Goal: Task Accomplishment & Management: Use online tool/utility

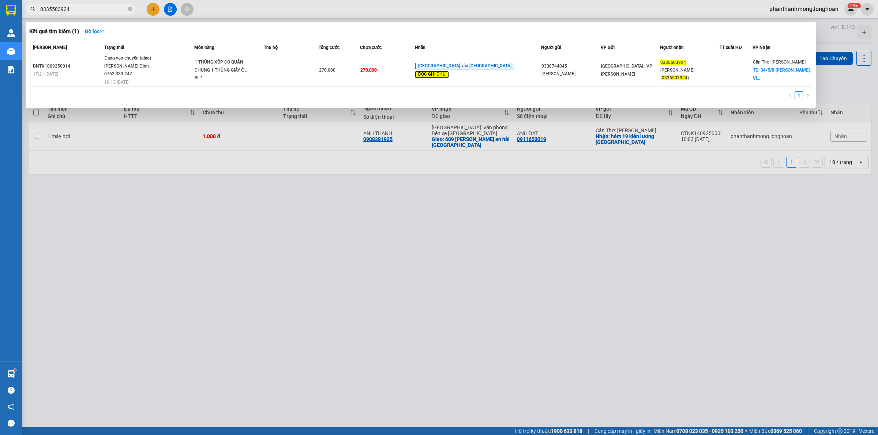
click at [92, 11] on input "0335503924" at bounding box center [83, 9] width 86 height 8
click at [61, 4] on span "0335503924" at bounding box center [81, 9] width 110 height 11
click at [62, 8] on input "0335503924" at bounding box center [83, 9] width 86 height 8
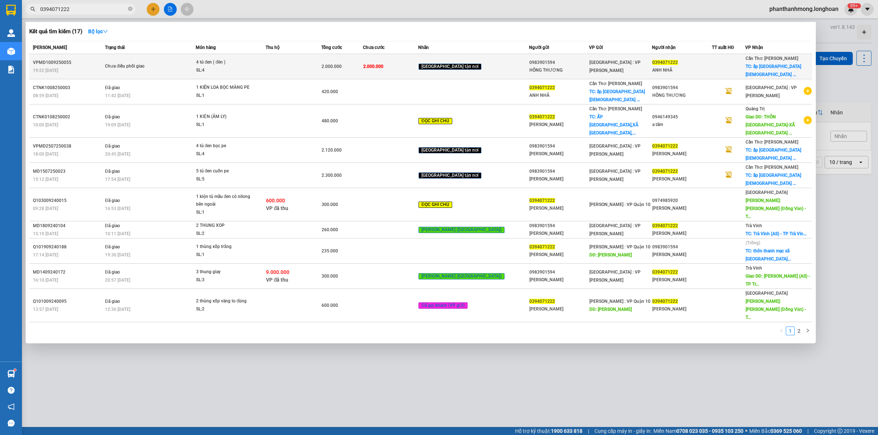
type input "0394071222"
click at [418, 68] on td "2.000.000" at bounding box center [391, 66] width 56 height 25
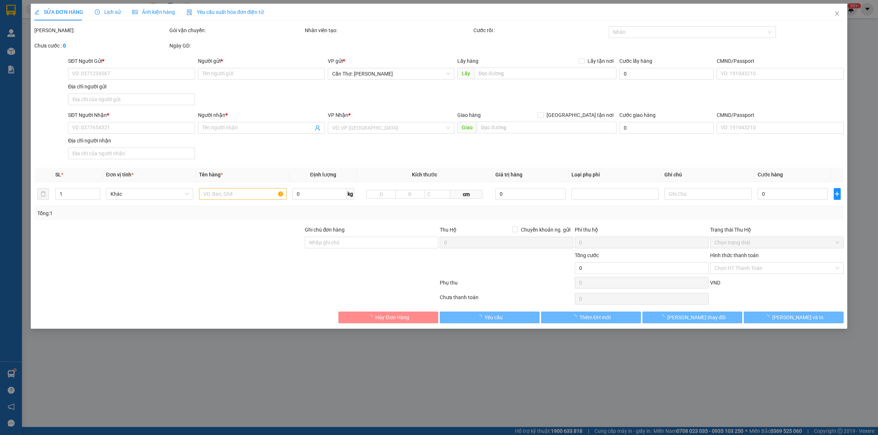
type input "0983901594"
type input "HỒNG THƯƠNG"
type input "0394071222"
type input "ANH NHÃ"
checkbox input "true"
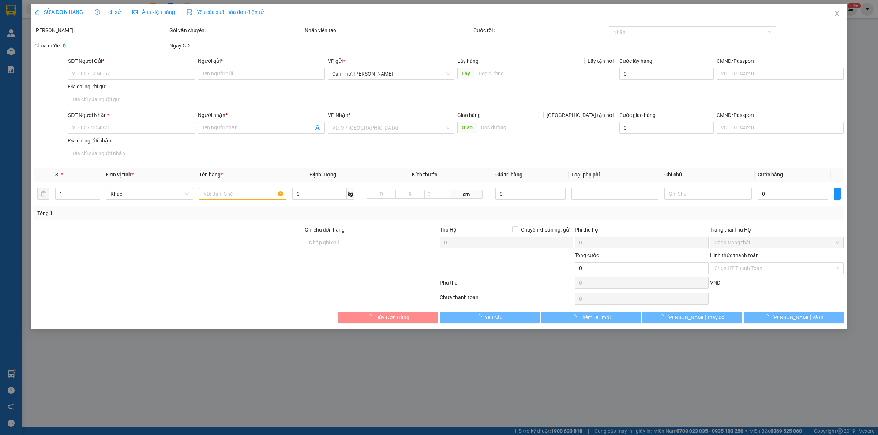
type input "ấp [GEOGRAPHIC_DATA][DEMOGRAPHIC_DATA]"
type input "hàng ko đồng kiểm giao nguyên kiện hư vỡ k đền"
type input "2.000.000"
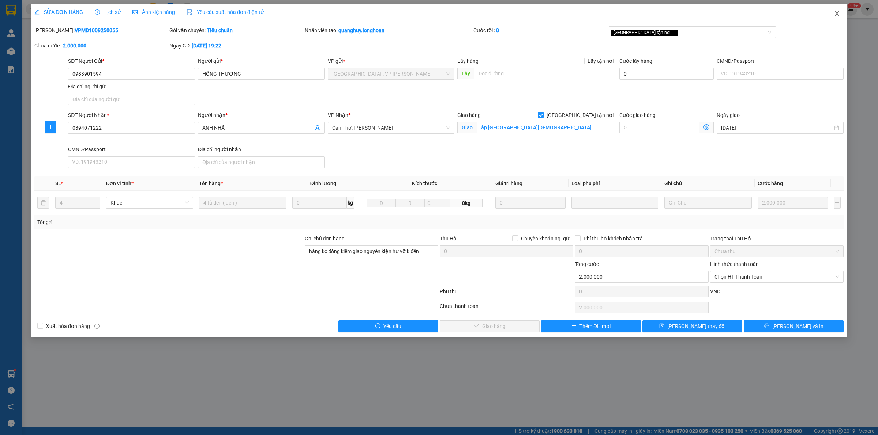
click at [832, 18] on span "Close" at bounding box center [836, 14] width 20 height 20
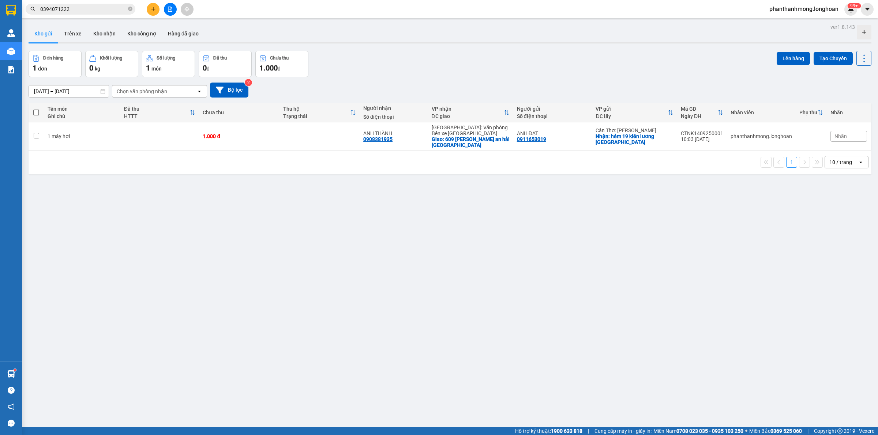
click at [83, 10] on input "0394071222" at bounding box center [83, 9] width 86 height 8
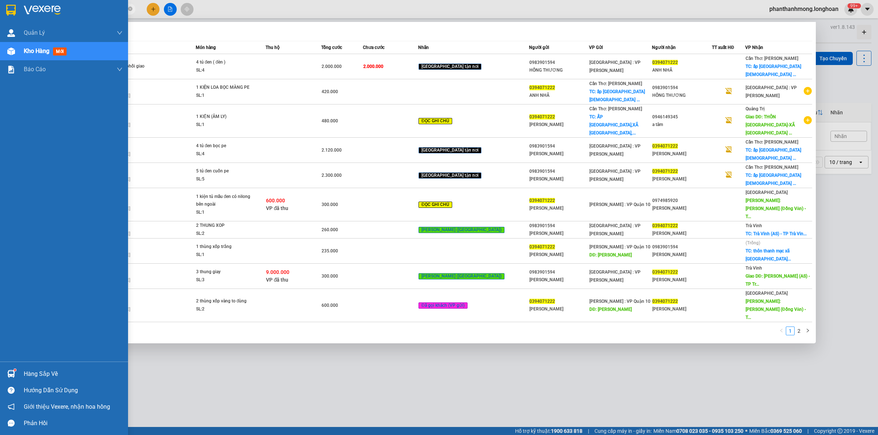
click at [8, 19] on div at bounding box center [64, 12] width 128 height 24
click at [10, 11] on img at bounding box center [11, 10] width 10 height 11
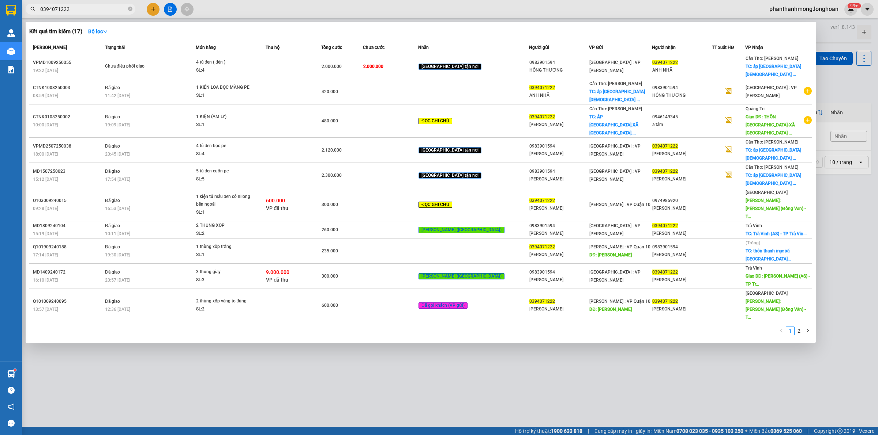
drag, startPoint x: 117, startPoint y: 428, endPoint x: 88, endPoint y: 248, distance: 182.6
click at [117, 426] on div at bounding box center [439, 217] width 878 height 435
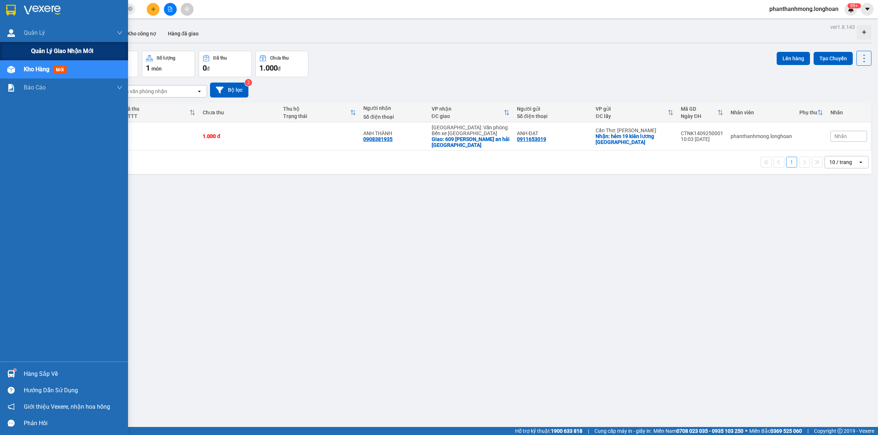
click at [28, 48] on div "Quản lý giao nhận mới" at bounding box center [64, 51] width 128 height 18
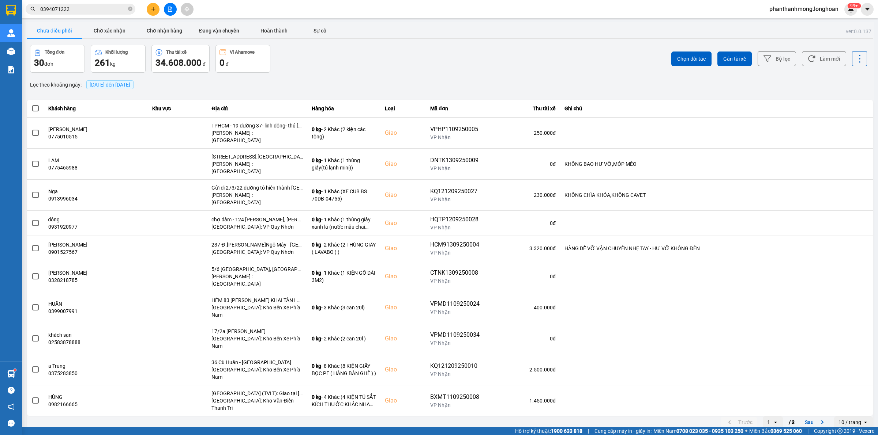
click at [852, 419] on div "10 / trang" at bounding box center [849, 422] width 23 height 7
click at [855, 364] on div "100 / trang" at bounding box center [853, 361] width 27 height 7
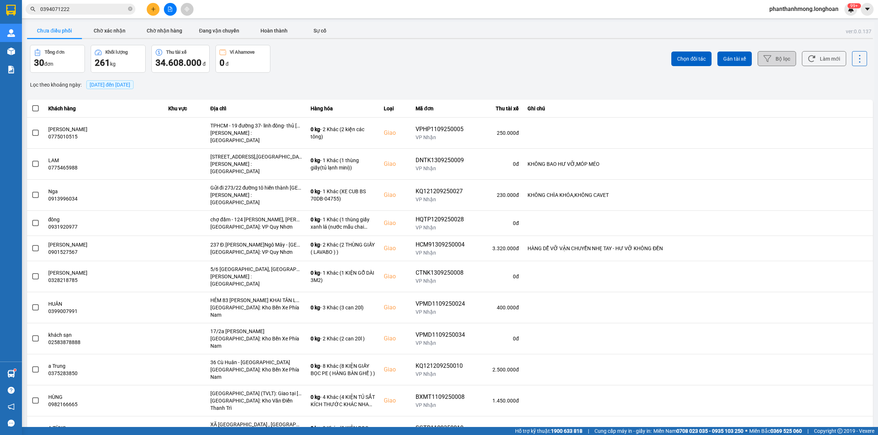
click at [781, 55] on button "Bộ lọc" at bounding box center [776, 58] width 38 height 15
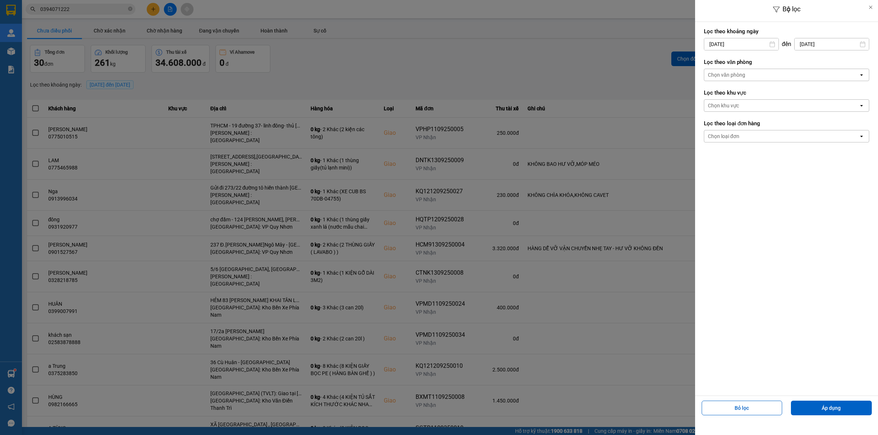
click at [756, 44] on input "[DATE]" at bounding box center [741, 44] width 74 height 12
click at [710, 96] on div "1" at bounding box center [708, 97] width 10 height 9
type input "[DATE]"
click at [753, 72] on div "Chọn văn phòng" at bounding box center [781, 75] width 154 height 12
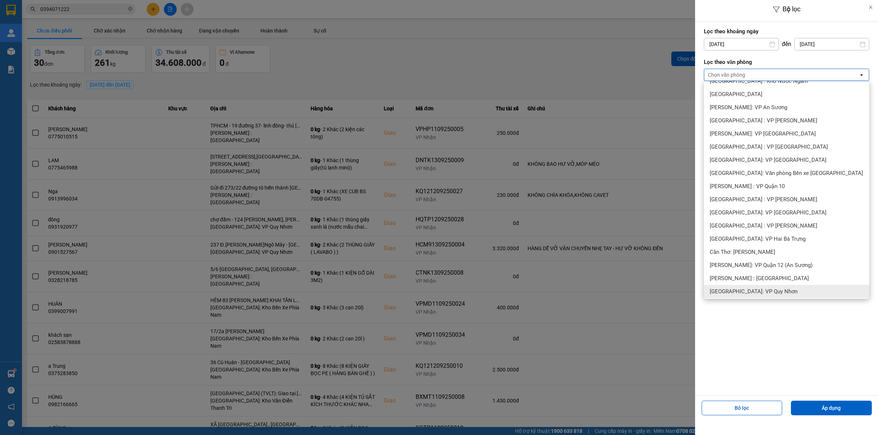
scroll to position [183, 0]
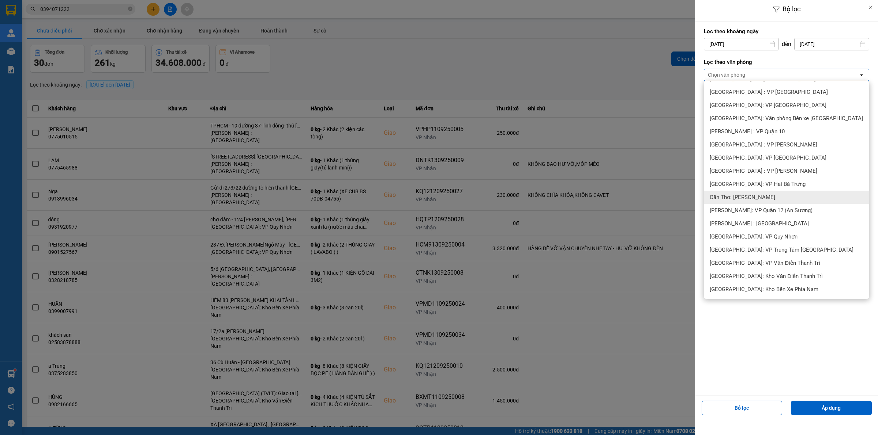
click at [746, 195] on span "Cần Thơ: [PERSON_NAME]" at bounding box center [741, 197] width 65 height 7
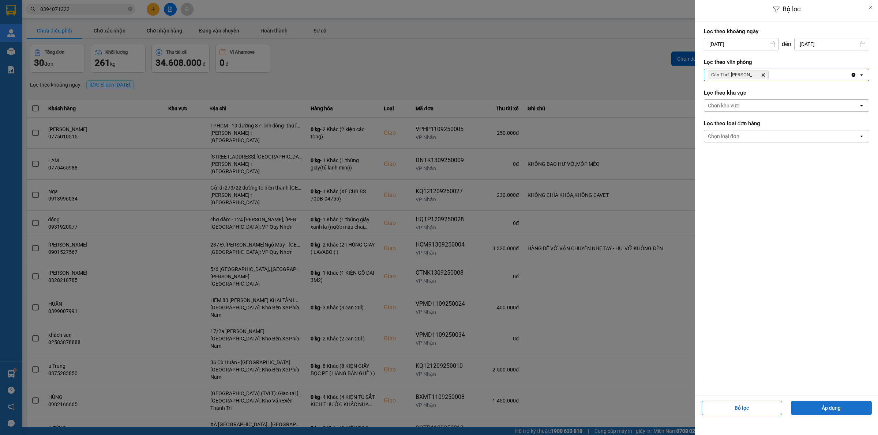
click at [810, 412] on button "Áp dụng" at bounding box center [831, 408] width 81 height 15
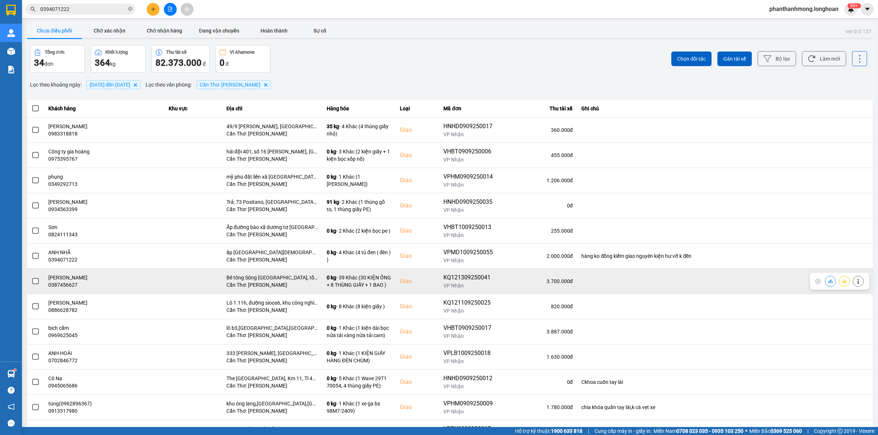
click at [450, 273] on div "KQ121309250041" at bounding box center [467, 277] width 49 height 9
click at [450, 276] on div "KQ121309250041" at bounding box center [467, 277] width 49 height 9
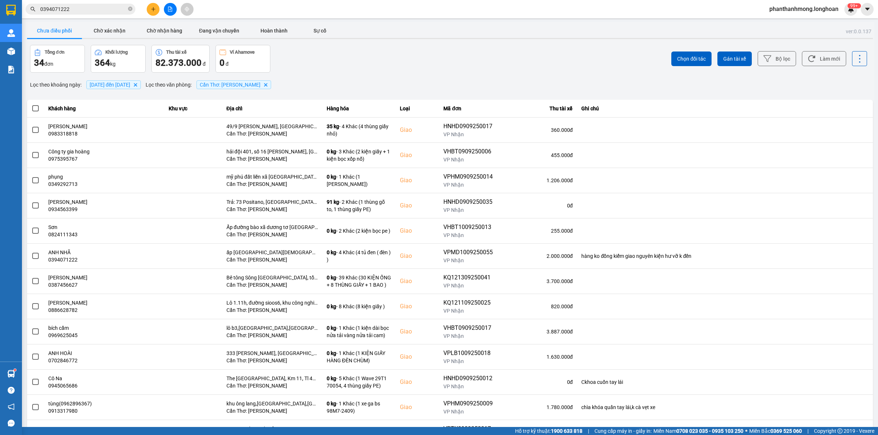
click at [87, 8] on input "0394071222" at bounding box center [83, 9] width 86 height 8
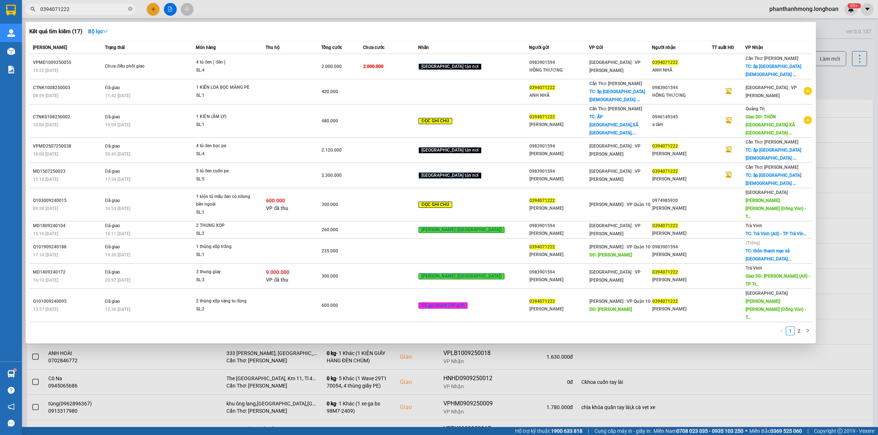
click at [87, 8] on input "0394071222" at bounding box center [83, 9] width 86 height 8
paste input "KQ121309250041"
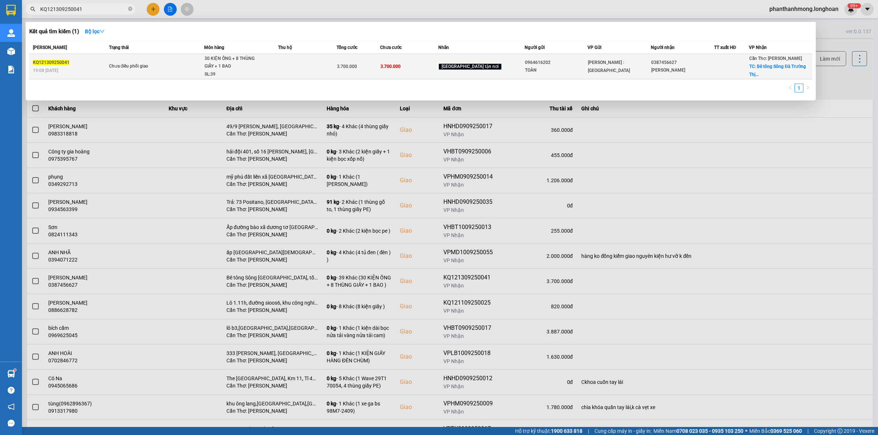
type input "KQ121309250041"
click at [204, 63] on span "Chưa điều phối giao" at bounding box center [156, 67] width 95 height 8
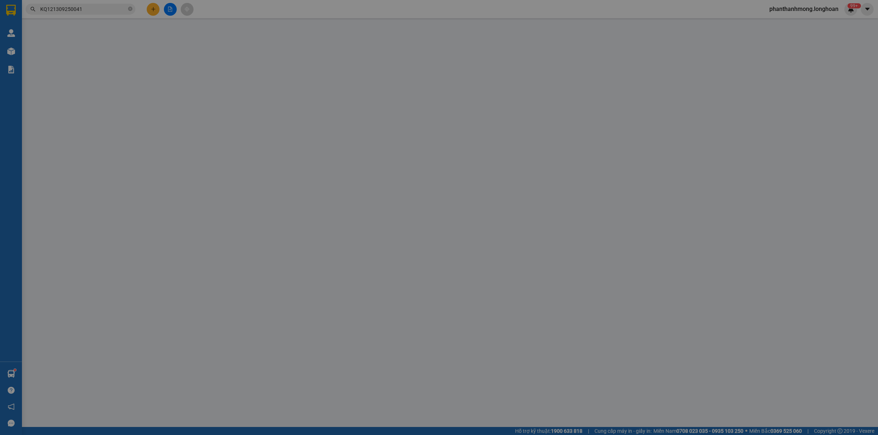
type input "0964616202"
type input "TOÀN"
type input "0387456627"
type input "[PERSON_NAME]"
checkbox input "true"
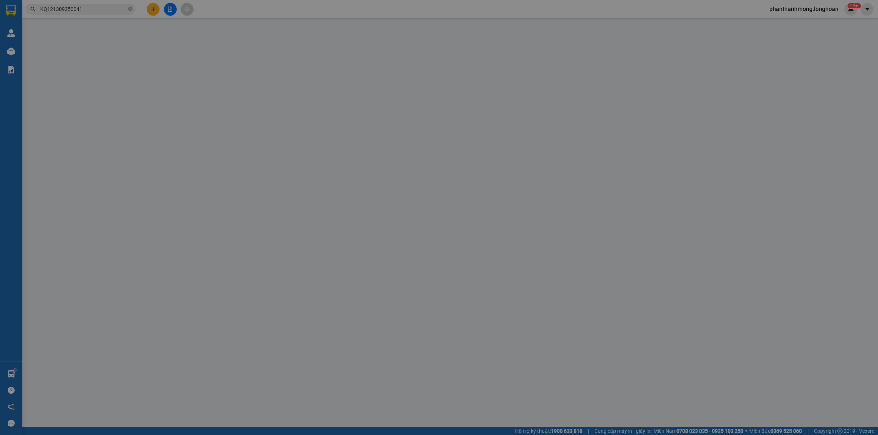
type input "Bê tông Sông [GEOGRAPHIC_DATA], tổ 1 ấp [GEOGRAPHIC_DATA], [GEOGRAPHIC_DATA], […"
type input "3.700.000"
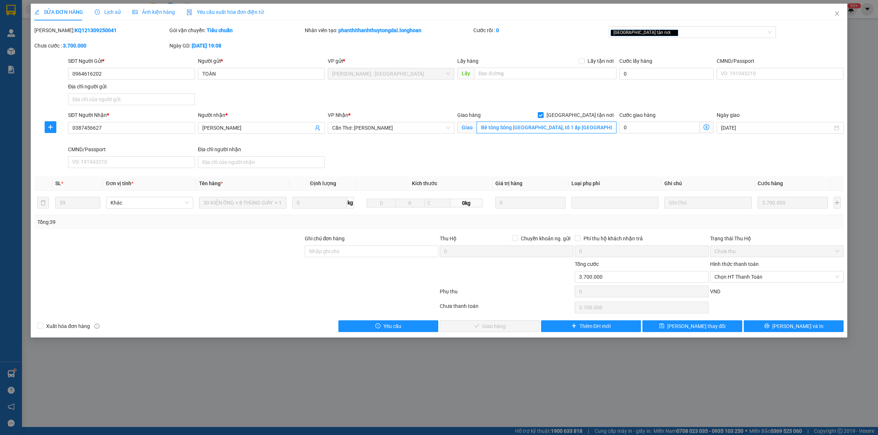
click at [599, 127] on input "Bê tông Sông [GEOGRAPHIC_DATA], tổ 1 ấp [GEOGRAPHIC_DATA], [GEOGRAPHIC_DATA], […" at bounding box center [546, 128] width 140 height 12
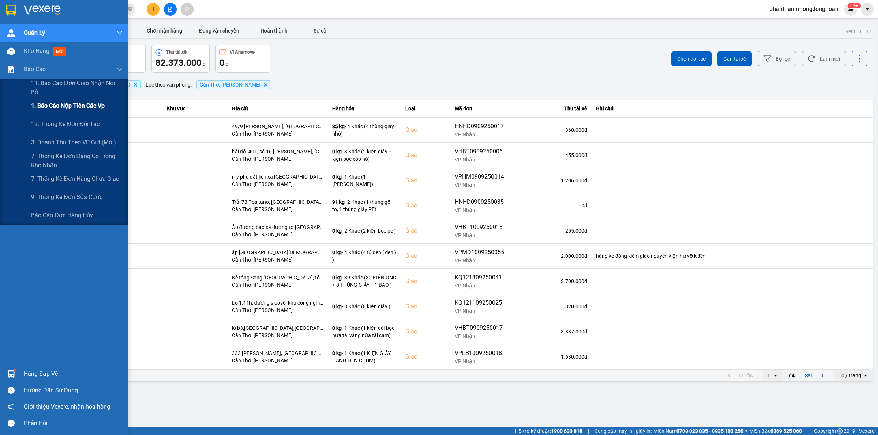
click at [53, 101] on div "1. Báo cáo nộp tiền các vp" at bounding box center [76, 106] width 91 height 18
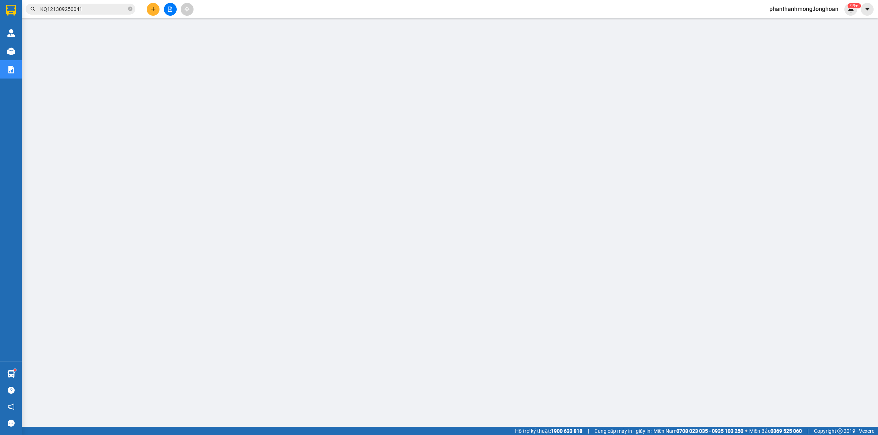
drag, startPoint x: 10, startPoint y: 5, endPoint x: 88, endPoint y: 24, distance: 81.2
click at [10, 5] on img at bounding box center [11, 10] width 10 height 11
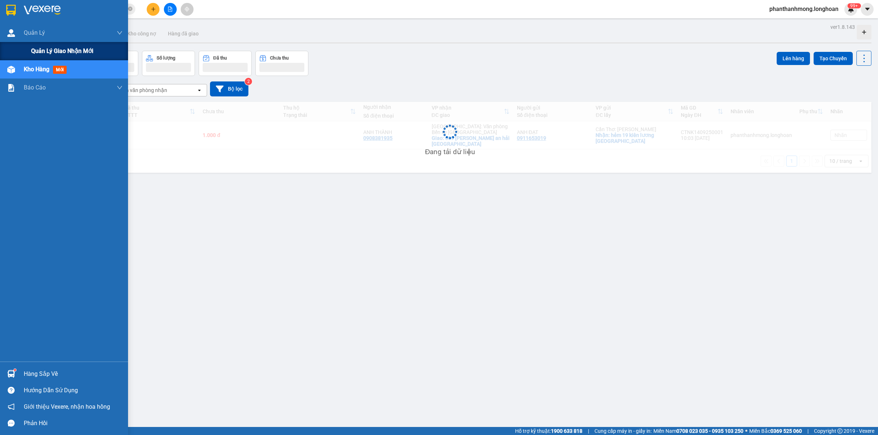
click at [63, 48] on span "Quản lý giao nhận mới" at bounding box center [62, 50] width 62 height 9
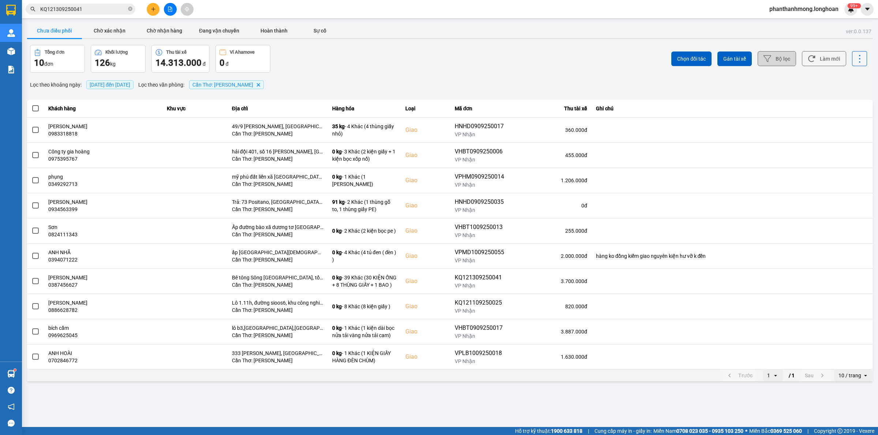
click at [783, 59] on button "Bộ lọc" at bounding box center [776, 58] width 38 height 15
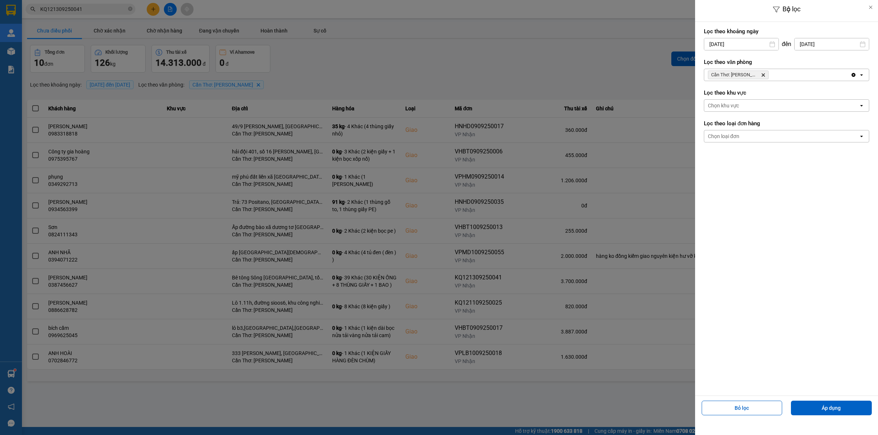
click at [747, 50] on div "Lọc theo khoảng [DATE] Press the down arrow key to interact with the calendar a…" at bounding box center [785, 39] width 165 height 27
click at [752, 44] on input "[DATE]" at bounding box center [741, 44] width 74 height 12
click at [706, 93] on div "1" at bounding box center [708, 97] width 10 height 9
type input "[DATE]"
click at [805, 418] on div "Bỏ lọc Áp dụng" at bounding box center [786, 411] width 179 height 26
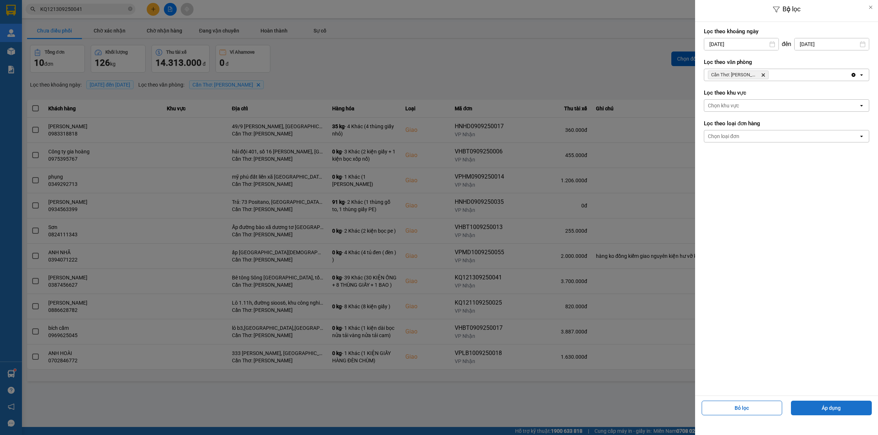
click at [803, 410] on button "Áp dụng" at bounding box center [831, 408] width 81 height 15
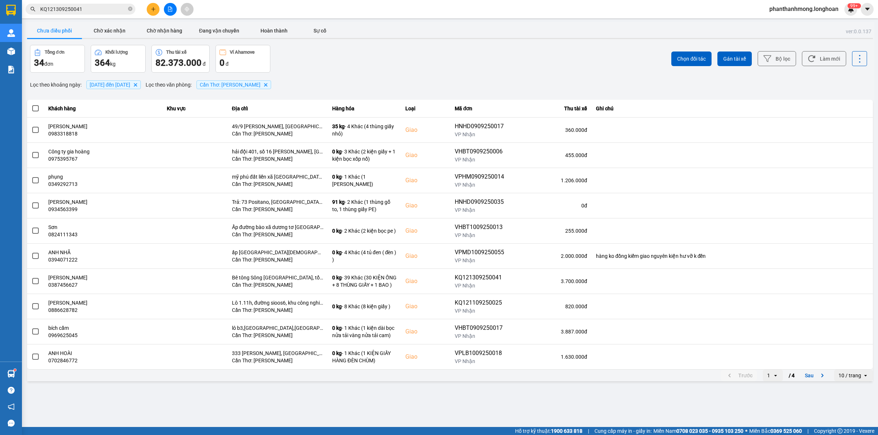
click at [857, 374] on div "10 / trang" at bounding box center [849, 375] width 23 height 7
click at [853, 359] on div "100 / trang" at bounding box center [853, 361] width 27 height 7
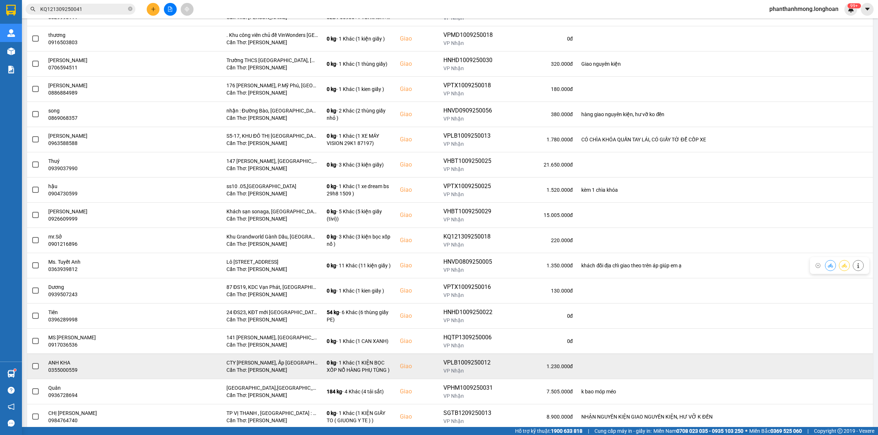
scroll to position [431, 0]
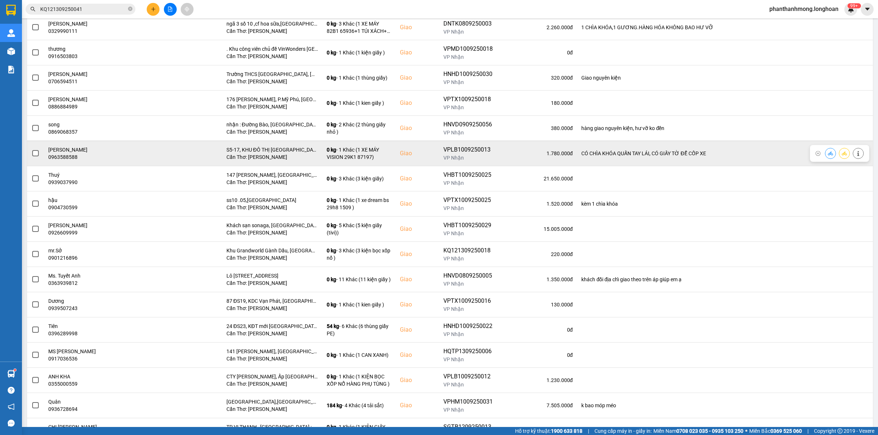
click at [38, 156] on span at bounding box center [35, 153] width 7 height 7
click at [31, 150] on input "checkbox" at bounding box center [31, 150] width 0 height 0
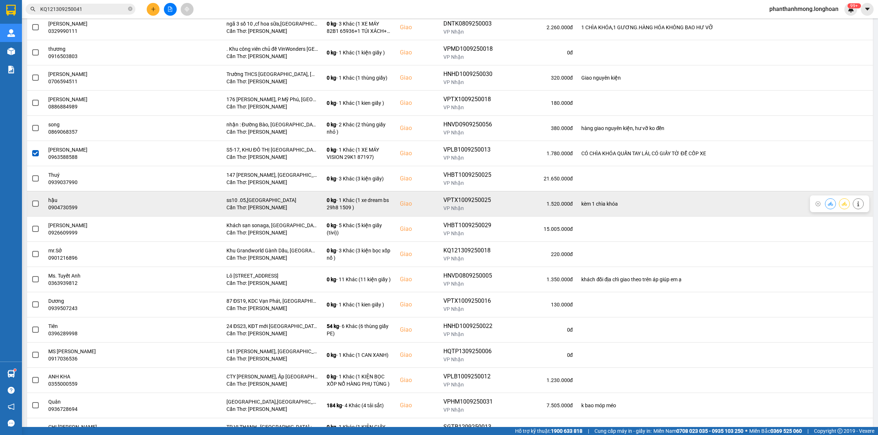
click at [33, 207] on span at bounding box center [35, 204] width 7 height 7
click at [31, 200] on input "checkbox" at bounding box center [31, 200] width 0 height 0
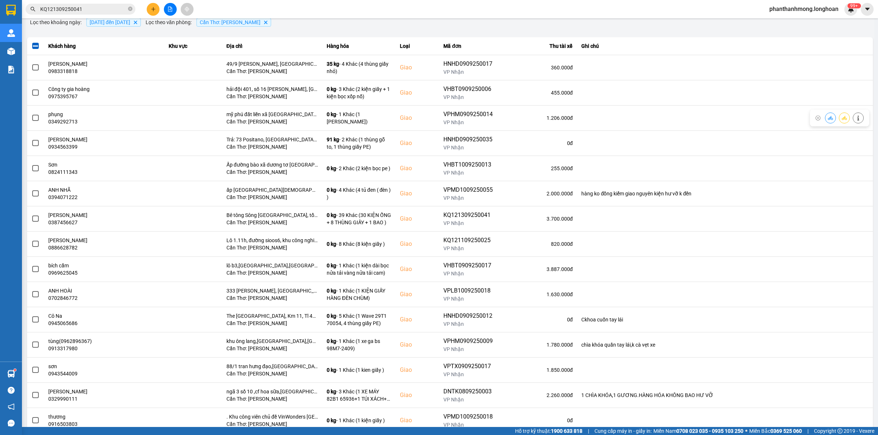
scroll to position [0, 0]
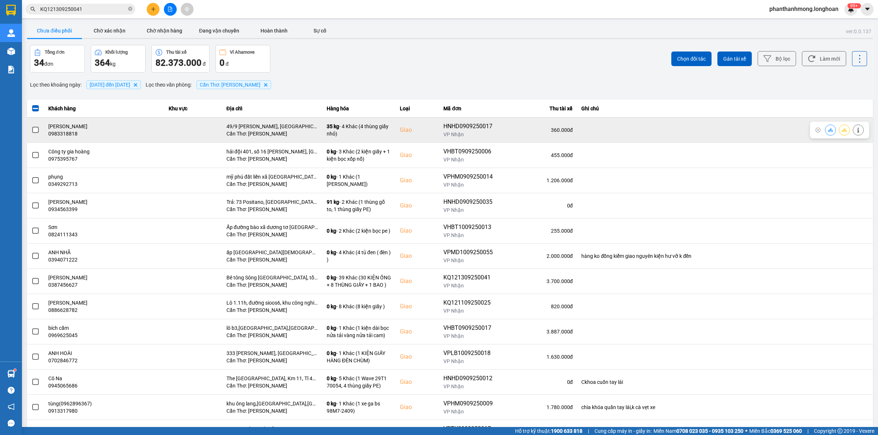
click at [32, 132] on span at bounding box center [35, 130] width 7 height 7
click at [31, 126] on input "checkbox" at bounding box center [31, 126] width 0 height 0
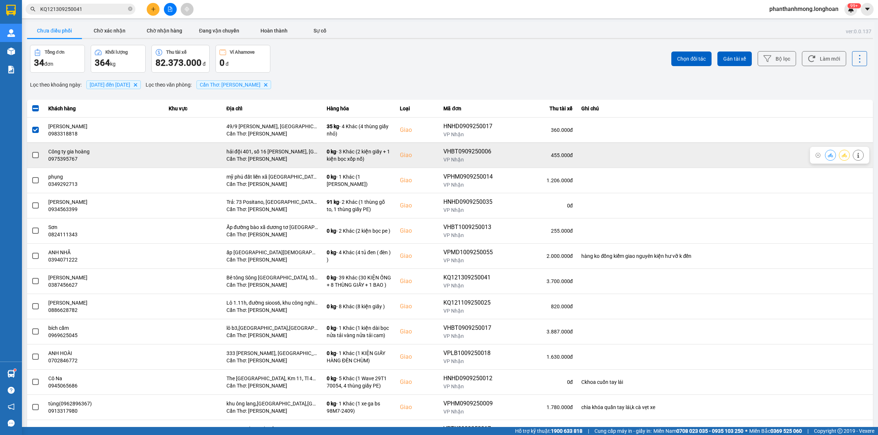
click at [36, 157] on span at bounding box center [35, 155] width 7 height 7
click at [31, 151] on input "checkbox" at bounding box center [31, 151] width 0 height 0
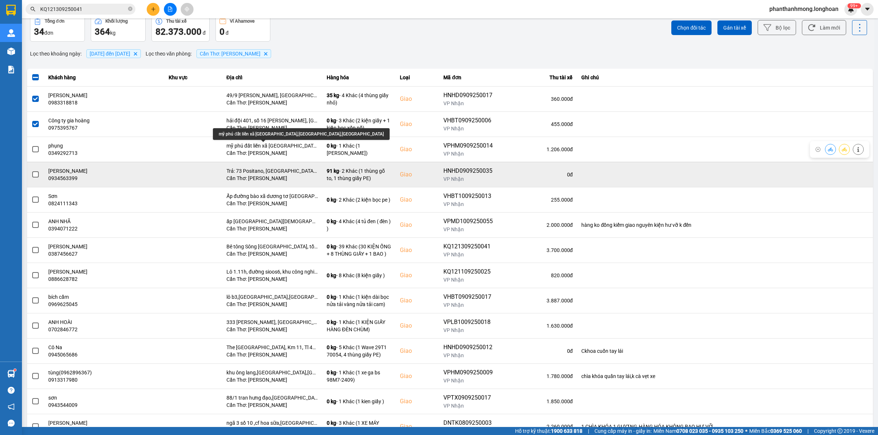
scroll to position [46, 0]
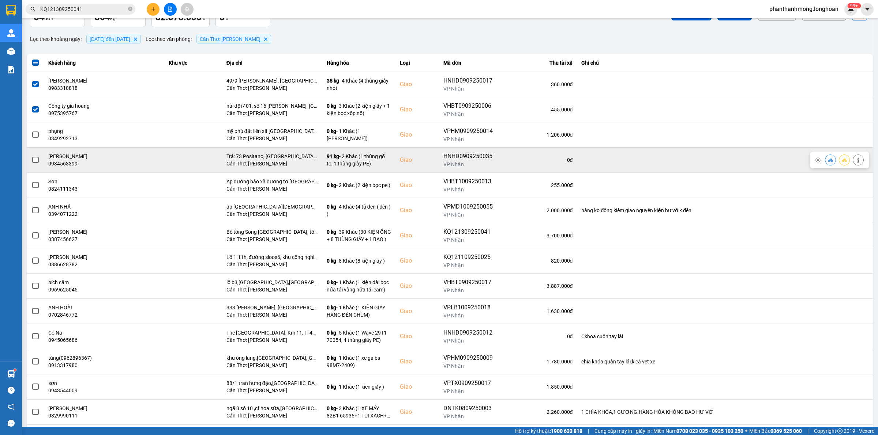
click at [30, 160] on td at bounding box center [35, 159] width 17 height 25
click at [32, 160] on span at bounding box center [35, 160] width 7 height 7
click at [31, 156] on input "checkbox" at bounding box center [31, 156] width 0 height 0
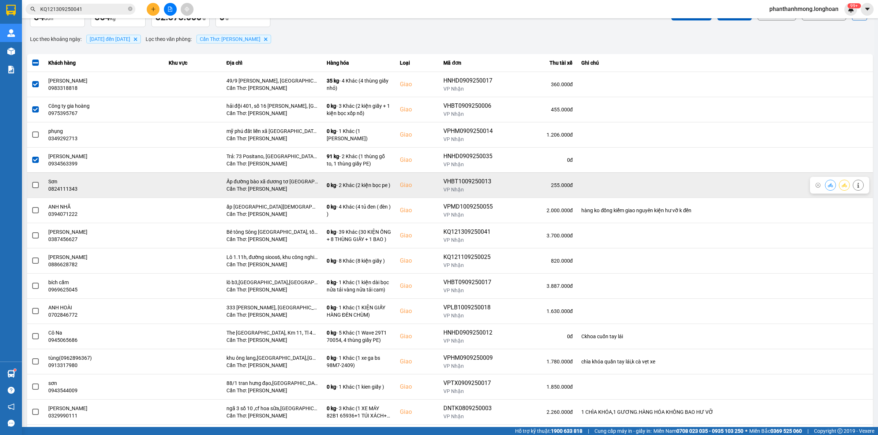
click at [32, 188] on span at bounding box center [35, 185] width 7 height 7
click at [31, 181] on input "checkbox" at bounding box center [31, 181] width 0 height 0
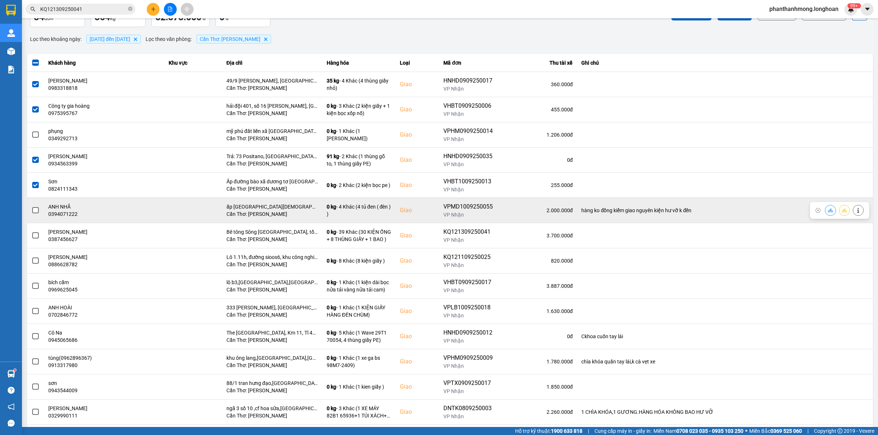
click at [34, 209] on span at bounding box center [35, 210] width 7 height 7
click at [31, 207] on input "checkbox" at bounding box center [31, 207] width 0 height 0
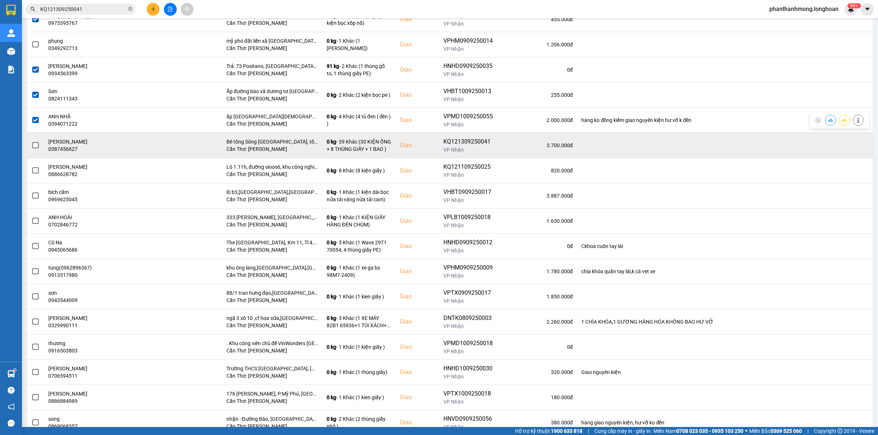
scroll to position [137, 0]
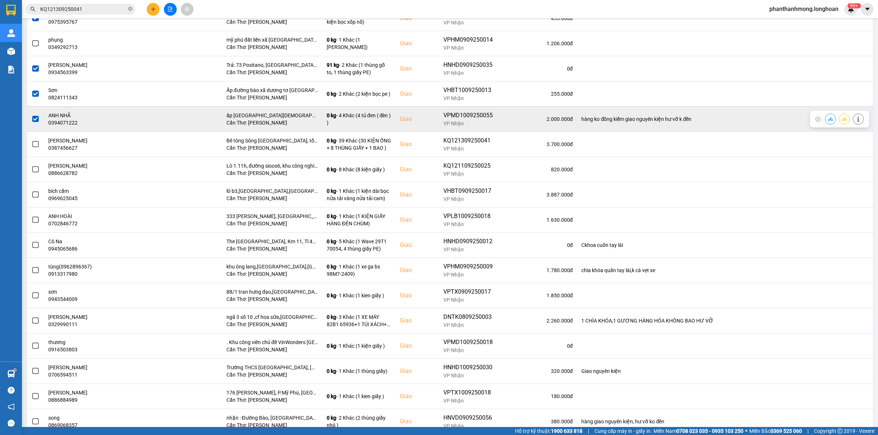
click at [34, 119] on span at bounding box center [35, 119] width 7 height 7
click at [31, 115] on input "checkbox" at bounding box center [31, 115] width 0 height 0
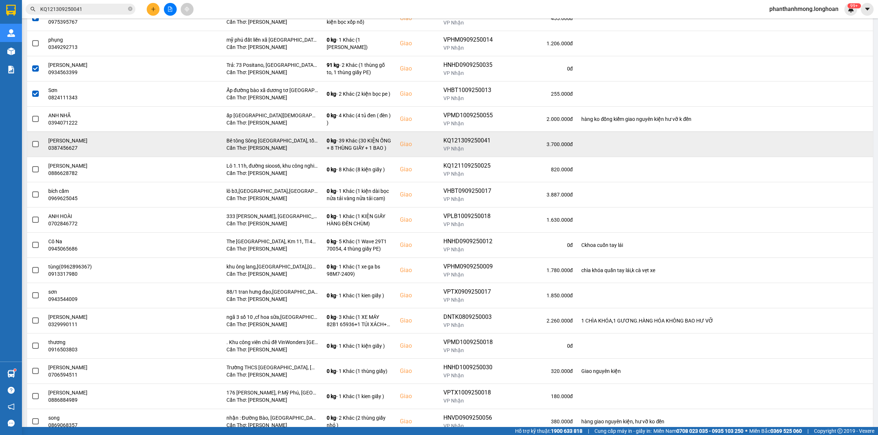
click at [31, 142] on label at bounding box center [35, 144] width 8 height 8
click at [31, 140] on input "checkbox" at bounding box center [31, 140] width 0 height 0
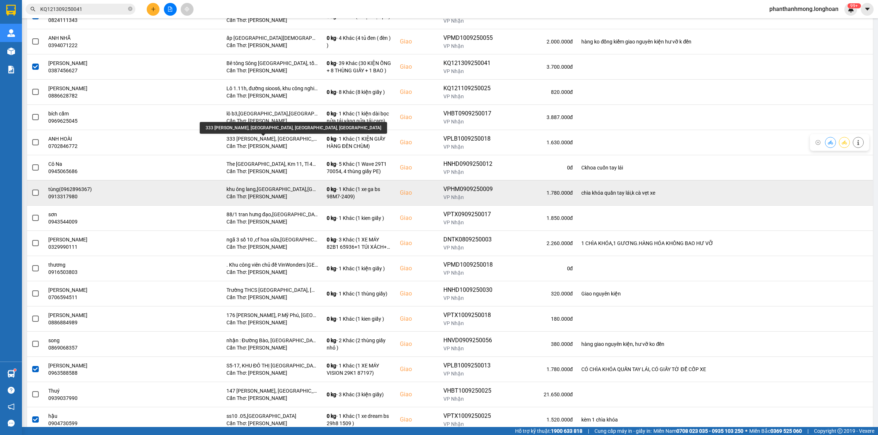
scroll to position [229, 0]
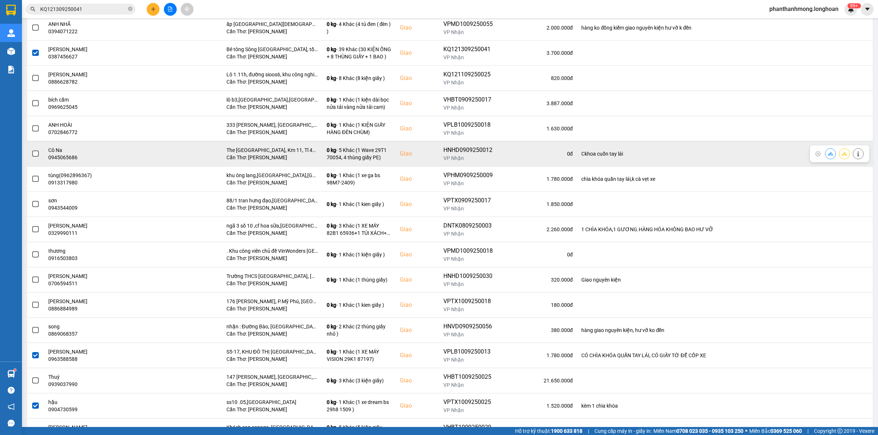
click at [39, 155] on td at bounding box center [35, 153] width 17 height 25
click at [34, 155] on span at bounding box center [35, 154] width 7 height 7
click at [31, 150] on input "checkbox" at bounding box center [31, 150] width 0 height 0
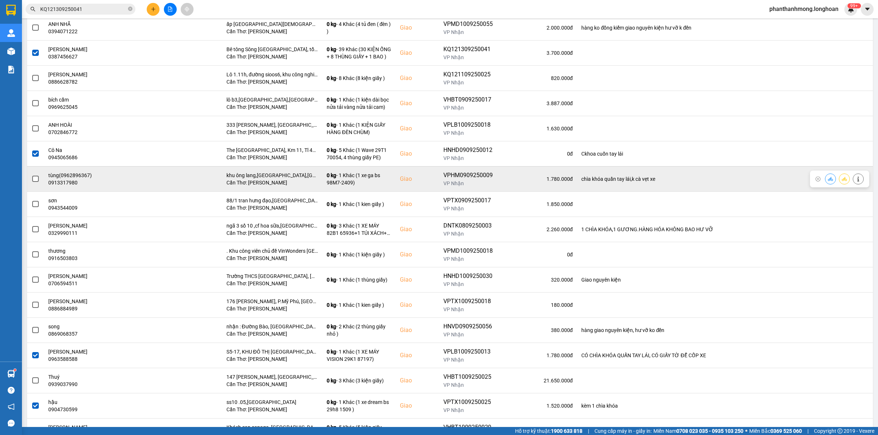
click at [32, 178] on span at bounding box center [35, 179] width 7 height 7
click at [31, 175] on input "checkbox" at bounding box center [31, 175] width 0 height 0
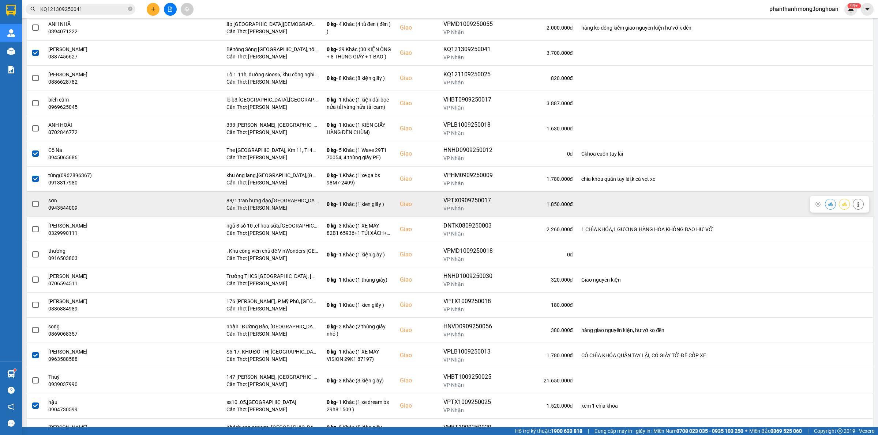
click at [38, 204] on span at bounding box center [35, 204] width 7 height 7
click at [31, 200] on input "checkbox" at bounding box center [31, 200] width 0 height 0
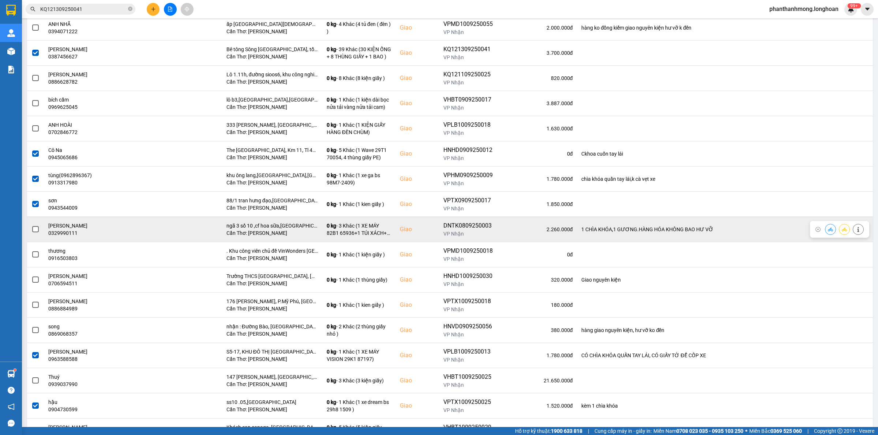
click at [35, 233] on span at bounding box center [35, 229] width 7 height 7
click at [31, 226] on input "checkbox" at bounding box center [31, 226] width 0 height 0
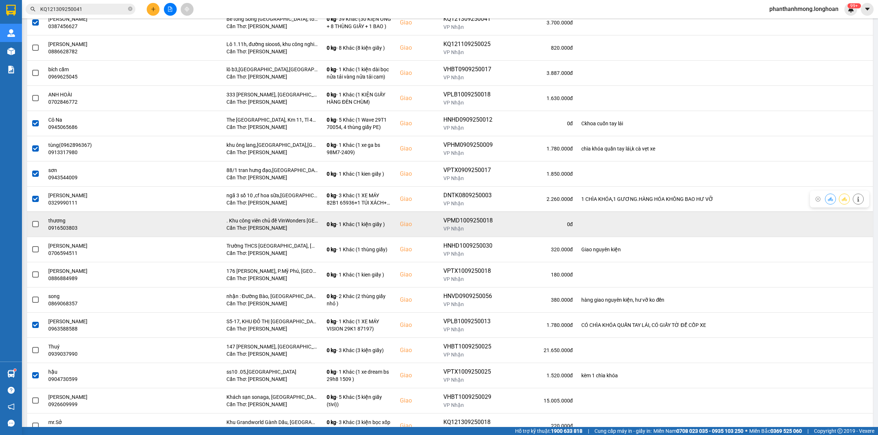
scroll to position [274, 0]
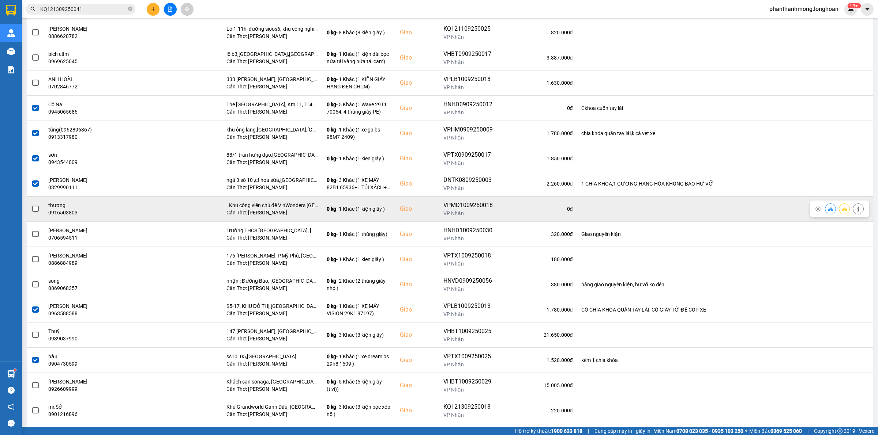
click at [36, 212] on span at bounding box center [35, 209] width 7 height 7
click at [31, 205] on input "checkbox" at bounding box center [31, 205] width 0 height 0
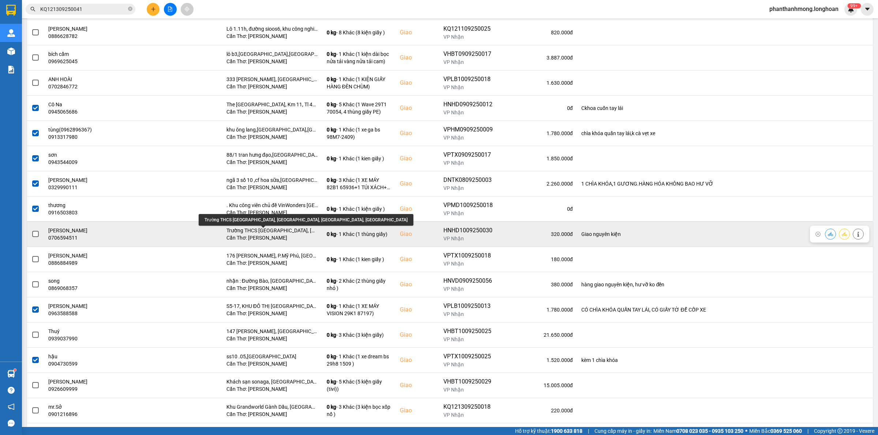
scroll to position [320, 0]
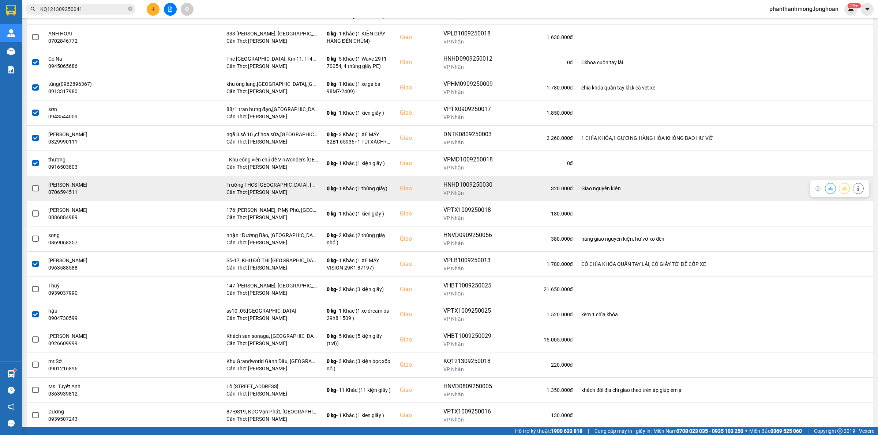
click at [41, 189] on td at bounding box center [35, 188] width 17 height 25
click at [37, 189] on span at bounding box center [35, 188] width 7 height 7
click at [31, 185] on input "checkbox" at bounding box center [31, 185] width 0 height 0
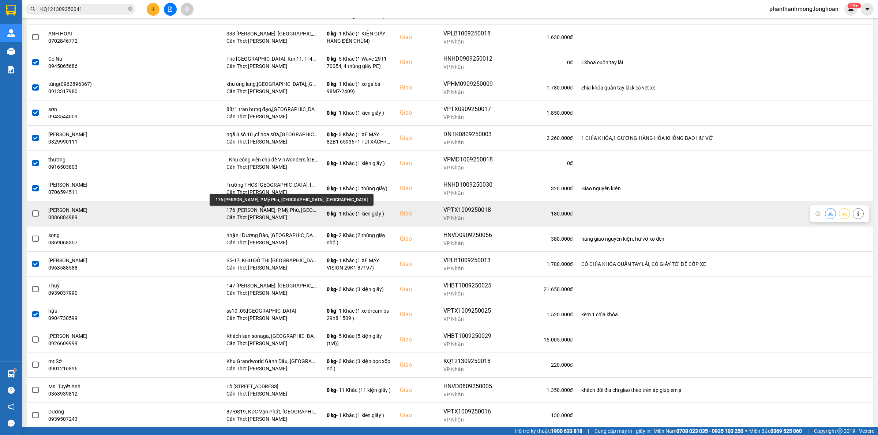
scroll to position [366, 0]
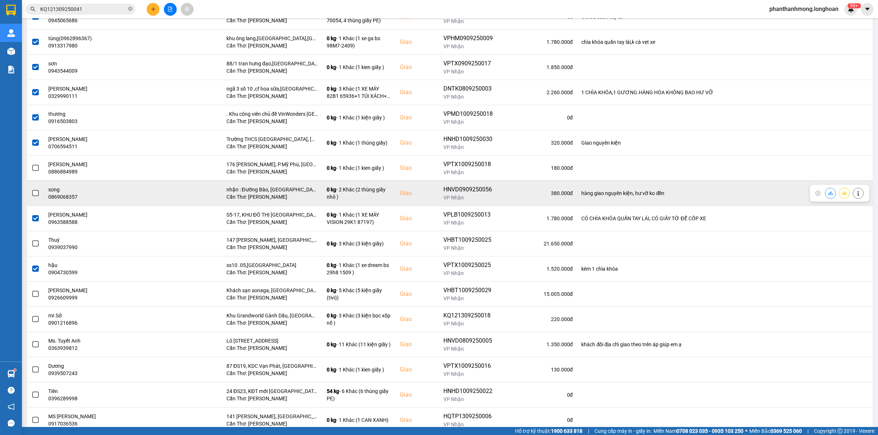
click at [34, 195] on span at bounding box center [35, 193] width 7 height 7
click at [31, 189] on input "checkbox" at bounding box center [31, 189] width 0 height 0
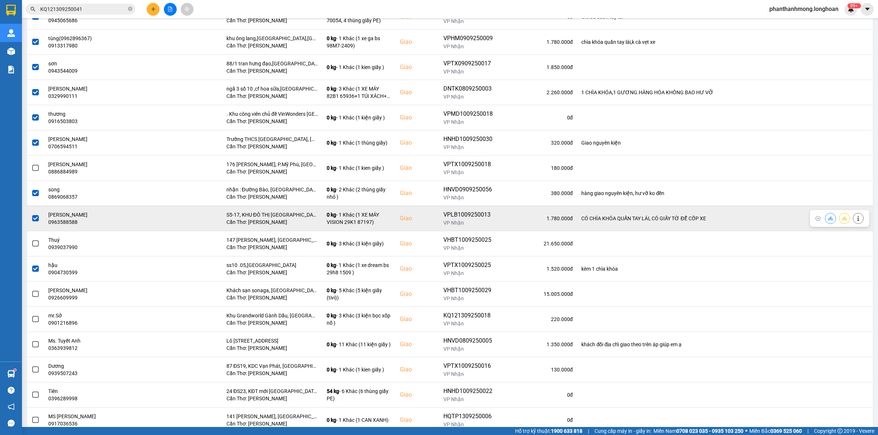
click at [35, 222] on span at bounding box center [35, 218] width 7 height 7
click at [31, 215] on input "checkbox" at bounding box center [31, 215] width 0 height 0
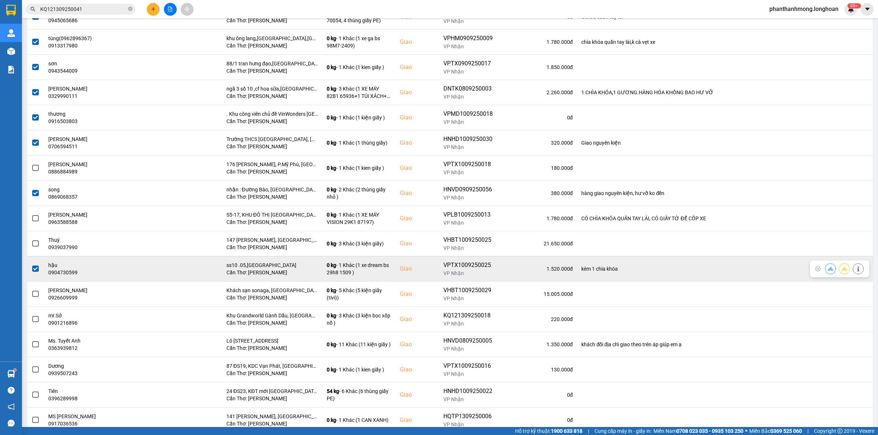
click at [33, 271] on span at bounding box center [35, 269] width 7 height 7
click at [31, 265] on input "checkbox" at bounding box center [31, 265] width 0 height 0
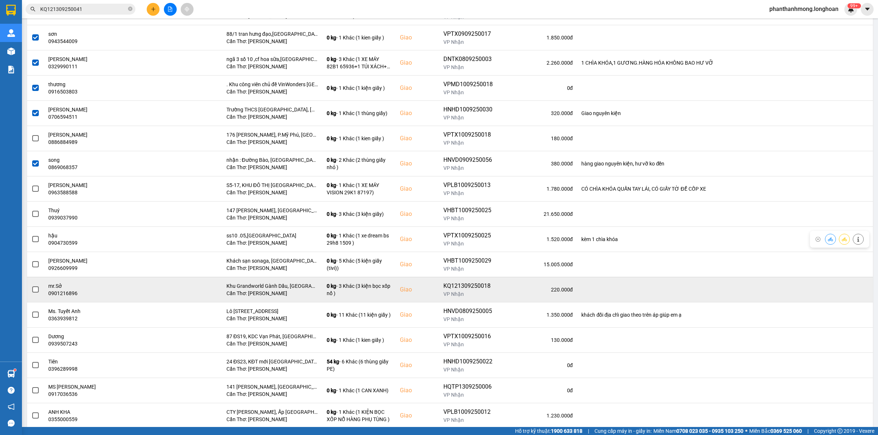
scroll to position [411, 0]
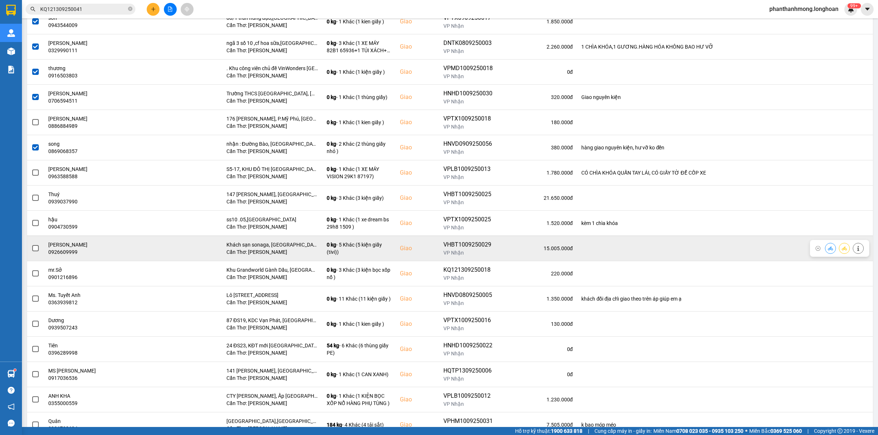
click at [33, 250] on span at bounding box center [35, 248] width 7 height 7
click at [31, 245] on input "checkbox" at bounding box center [31, 245] width 0 height 0
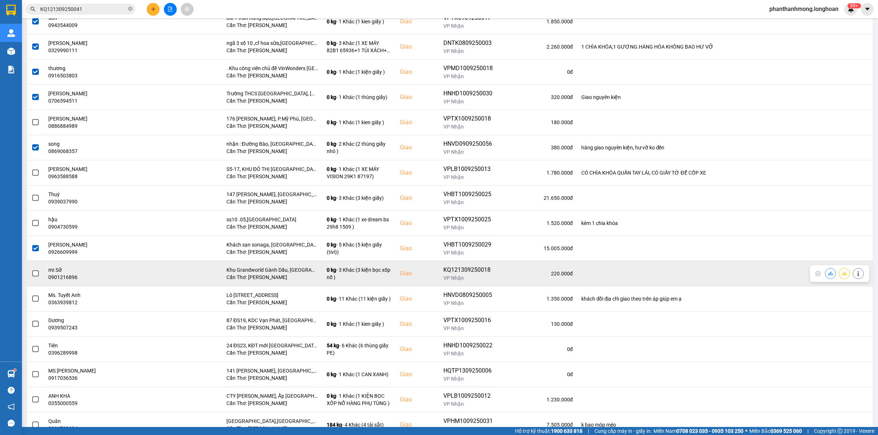
click at [33, 276] on span at bounding box center [35, 274] width 7 height 7
click at [31, 270] on input "checkbox" at bounding box center [31, 270] width 0 height 0
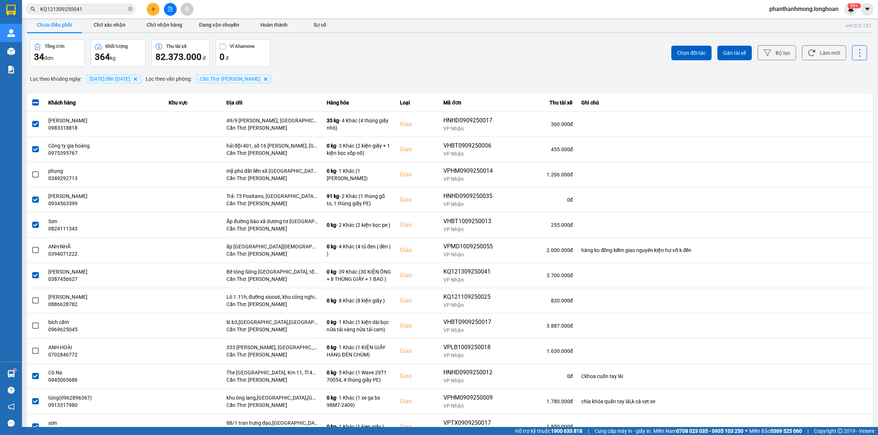
scroll to position [0, 0]
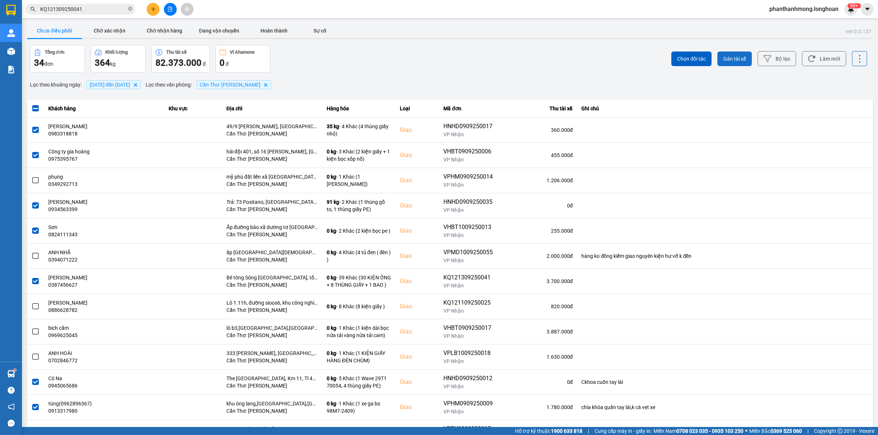
click at [737, 62] on span "Gán tài xế" at bounding box center [734, 58] width 23 height 7
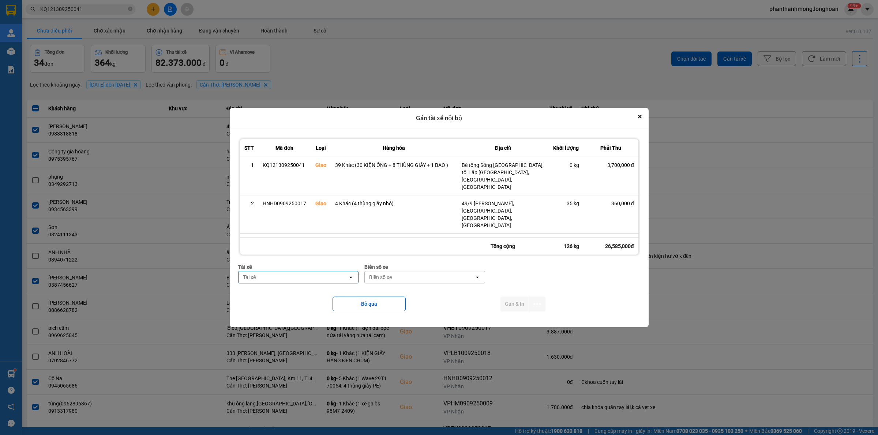
click at [282, 280] on div "Tài xế" at bounding box center [293, 278] width 110 height 12
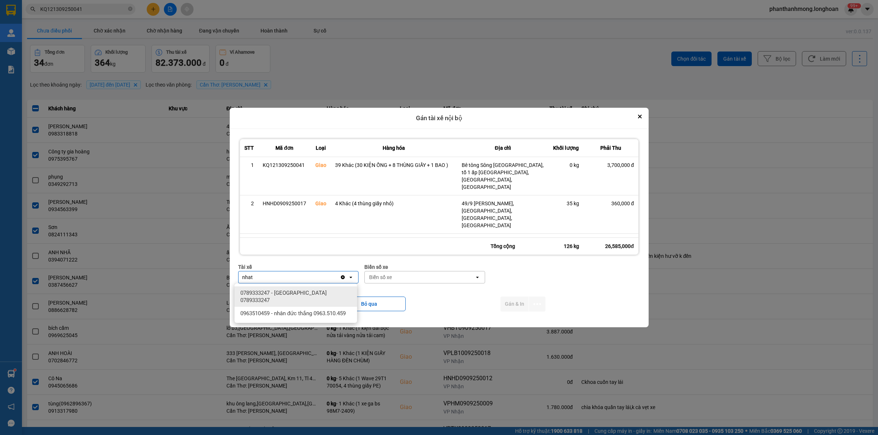
type input "nhat"
click at [297, 301] on span "0789333247 - [GEOGRAPHIC_DATA] 0789333247" at bounding box center [297, 297] width 114 height 15
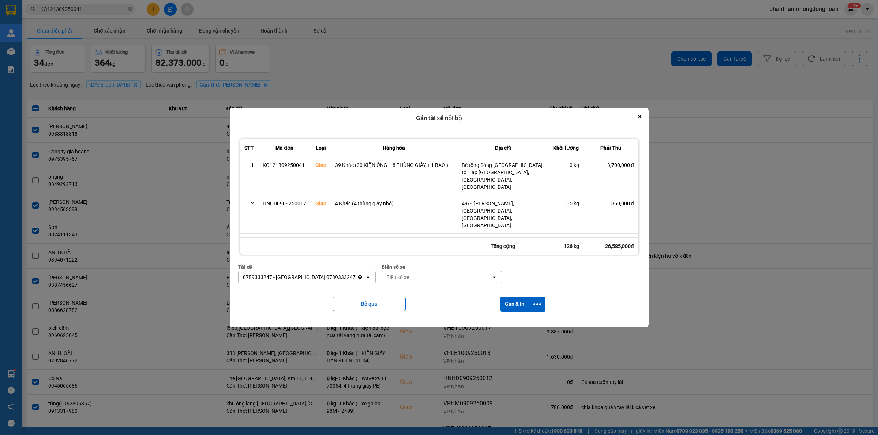
click at [422, 277] on div "Biển số xe" at bounding box center [437, 278] width 110 height 12
type input "778"
click at [425, 315] on div "29E-377.78" at bounding box center [443, 319] width 122 height 13
click at [518, 308] on button "Gán & In" at bounding box center [514, 304] width 28 height 15
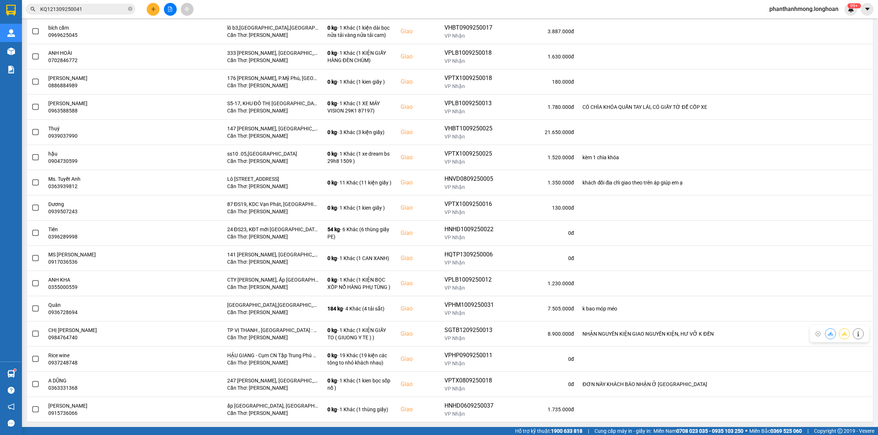
scroll to position [213, 0]
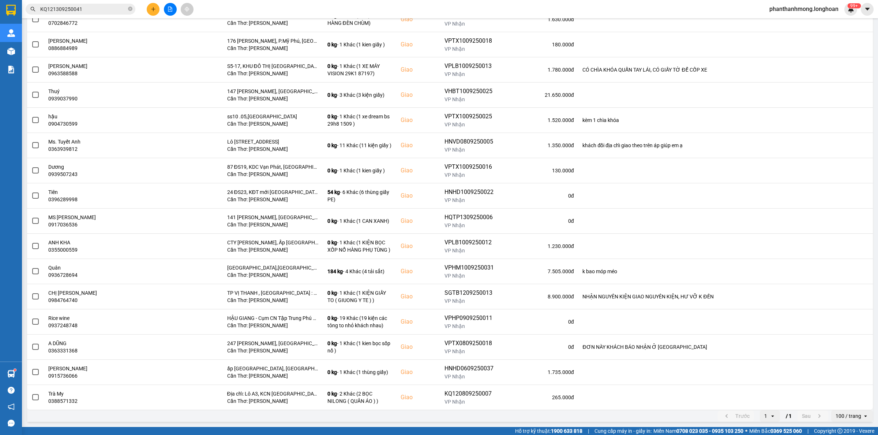
click at [843, 415] on div "100 / trang" at bounding box center [848, 416] width 26 height 7
click at [843, 400] on div "100 / trang" at bounding box center [845, 402] width 30 height 7
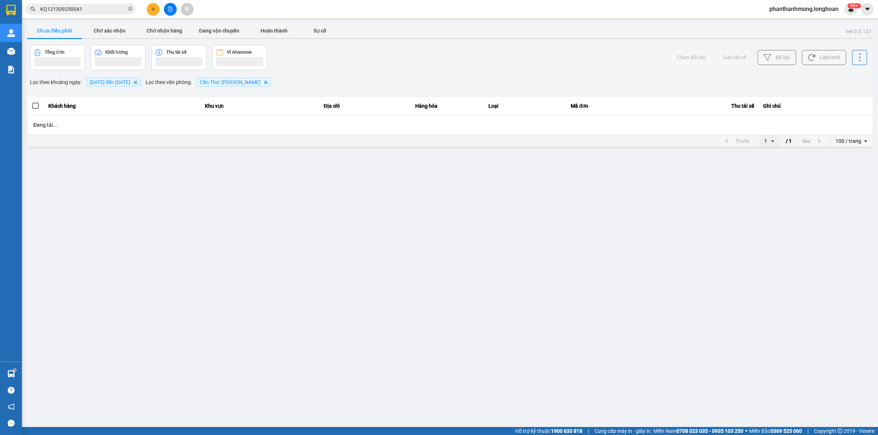
scroll to position [0, 0]
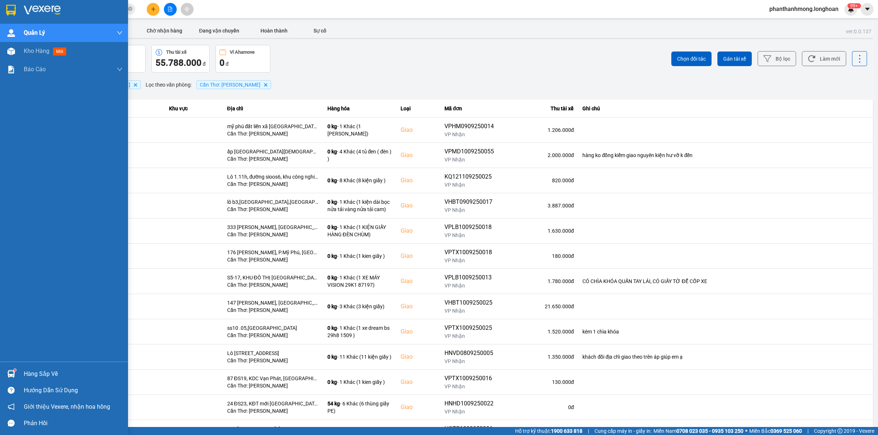
click at [7, 1] on div at bounding box center [64, 12] width 128 height 24
